Goal: Navigation & Orientation: Find specific page/section

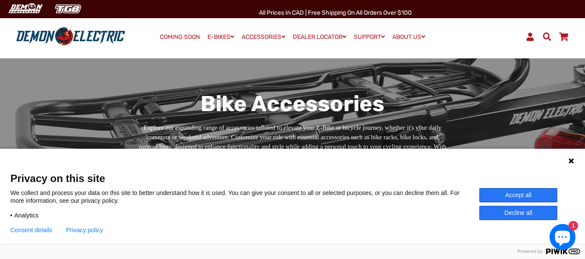
click at [572, 161] on icon at bounding box center [570, 160] width 5 height 5
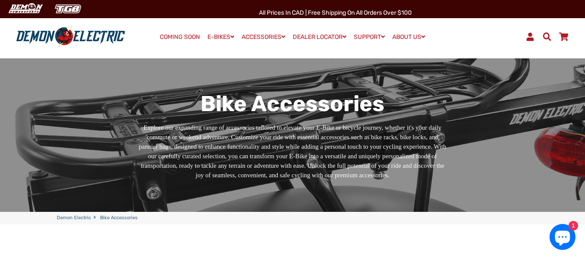
click at [75, 35] on img at bounding box center [70, 37] width 115 height 23
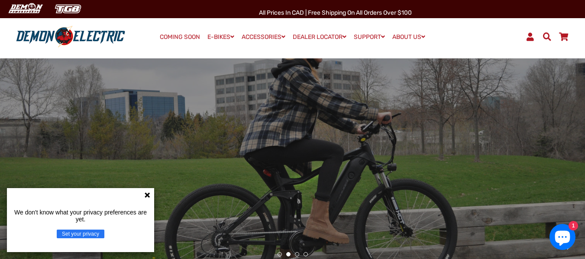
click at [149, 193] on icon at bounding box center [147, 195] width 7 height 7
